Goal: Task Accomplishment & Management: Complete application form

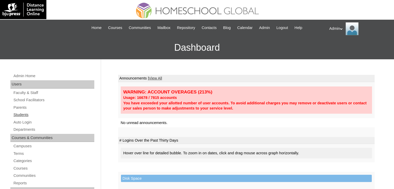
click at [23, 117] on link "Students" at bounding box center [53, 115] width 81 height 6
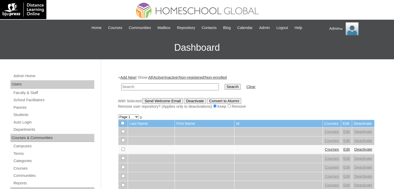
click at [168, 89] on input "text" at bounding box center [170, 86] width 98 height 7
type input "m"
type input "Jacques"
click at [224, 86] on input "Search" at bounding box center [232, 87] width 16 height 6
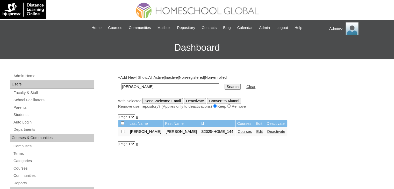
click at [238, 131] on link "Courses" at bounding box center [245, 131] width 14 height 4
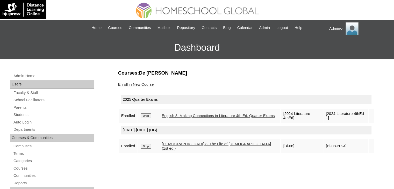
click at [141, 83] on link "Enroll in New Course" at bounding box center [136, 84] width 36 height 4
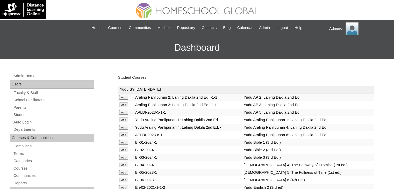
scroll to position [608, 0]
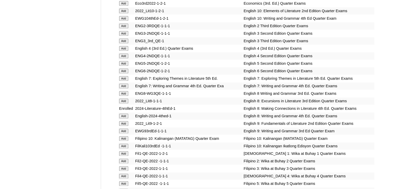
click at [123, 117] on input "Add" at bounding box center [123, 116] width 9 height 5
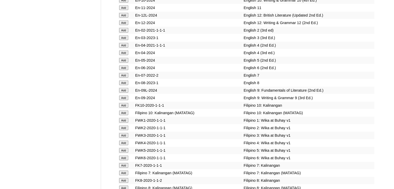
click at [124, 85] on input "Add" at bounding box center [123, 82] width 9 height 5
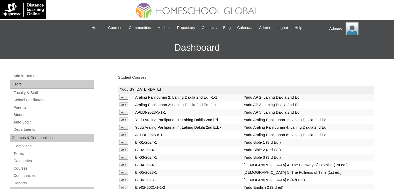
scroll to position [405, 0]
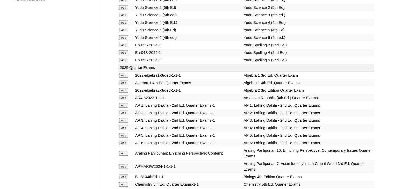
click at [125, 95] on input "Add" at bounding box center [123, 97] width 9 height 5
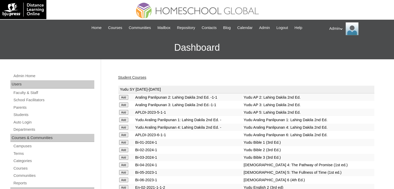
scroll to position [405, 0]
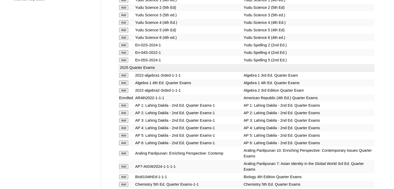
click at [125, 94] on td "Enrolled" at bounding box center [126, 97] width 16 height 7
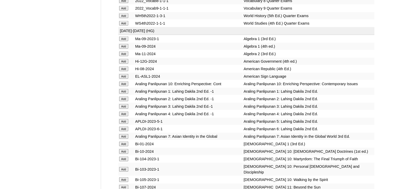
click at [125, 71] on input "Add" at bounding box center [123, 68] width 9 height 5
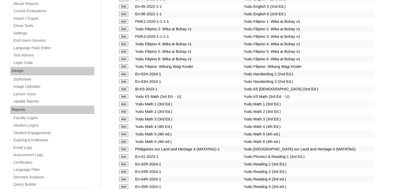
scroll to position [1002, 0]
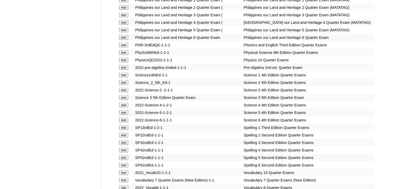
click at [122, 70] on input "Add" at bounding box center [123, 67] width 9 height 5
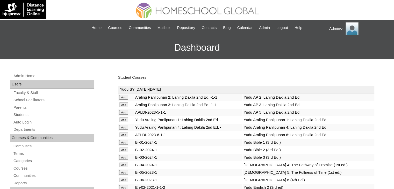
scroll to position [506, 0]
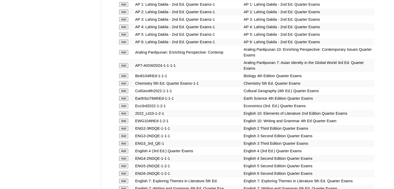
click at [122, 96] on input "Add" at bounding box center [123, 98] width 9 height 5
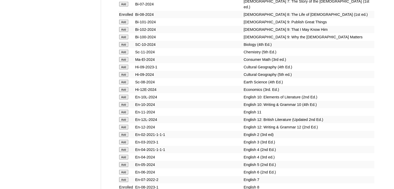
click at [124, 84] on input "Add" at bounding box center [123, 82] width 9 height 5
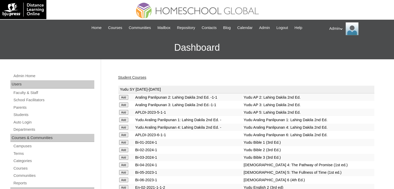
scroll to position [1106, 0]
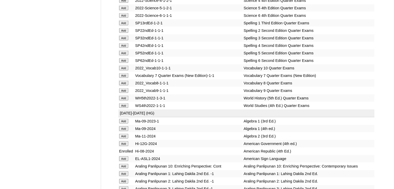
click at [122, 85] on input "Add" at bounding box center [123, 83] width 9 height 5
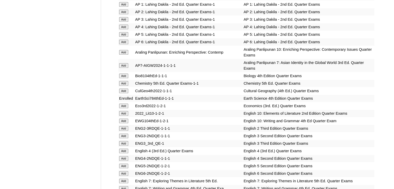
scroll to position [1457, 0]
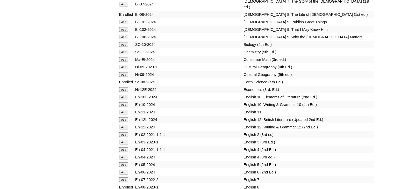
click at [220, 56] on td "Sc-11-2024" at bounding box center [188, 51] width 108 height 7
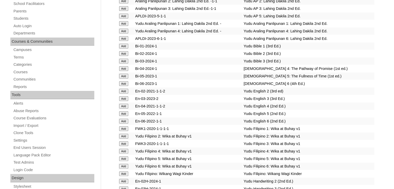
scroll to position [0, 0]
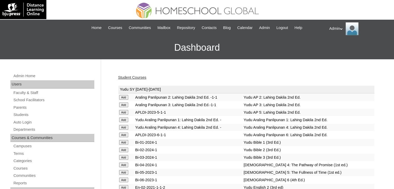
click at [135, 77] on link "Student Courses" at bounding box center [132, 77] width 28 height 4
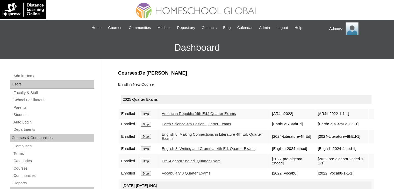
click at [147, 84] on link "Enroll in New Course" at bounding box center [136, 84] width 36 height 4
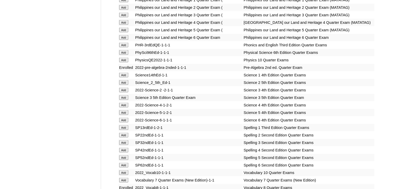
scroll to position [2031, 0]
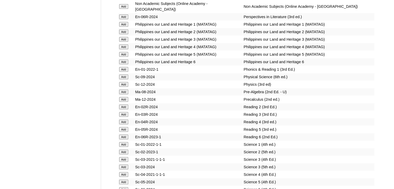
click at [125, 94] on input "Add" at bounding box center [123, 92] width 9 height 5
